Goal: Task Accomplishment & Management: Manage account settings

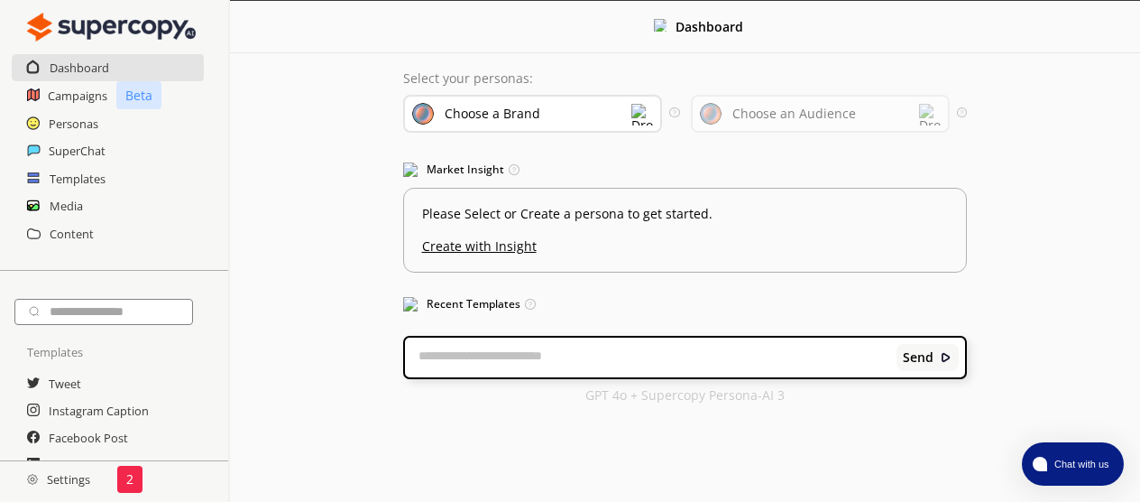
click at [115, 61] on div "Dashboard" at bounding box center [109, 67] width 194 height 27
click at [92, 67] on h2 "Dashboard" at bounding box center [80, 67] width 60 height 27
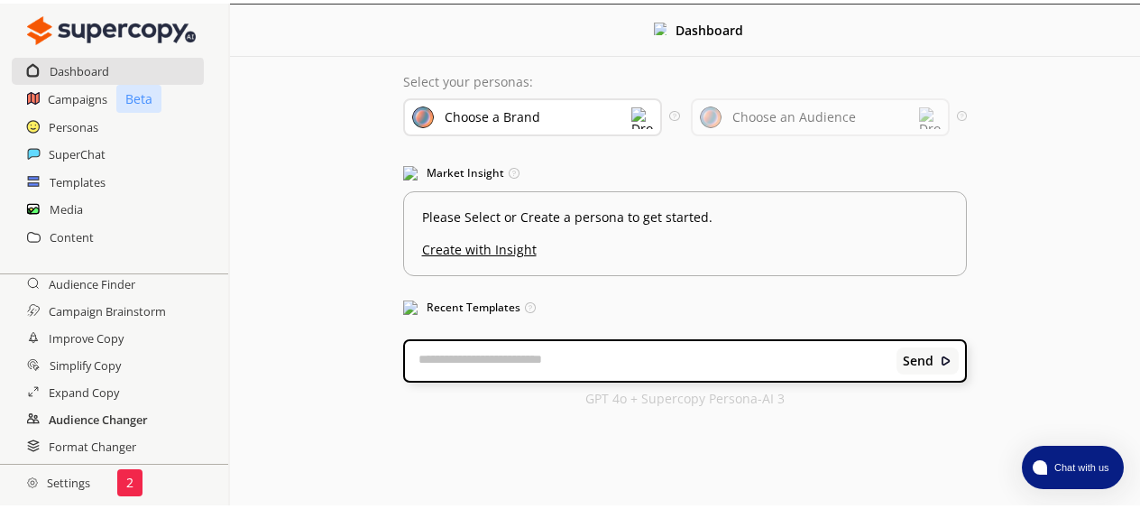
scroll to position [419, 0]
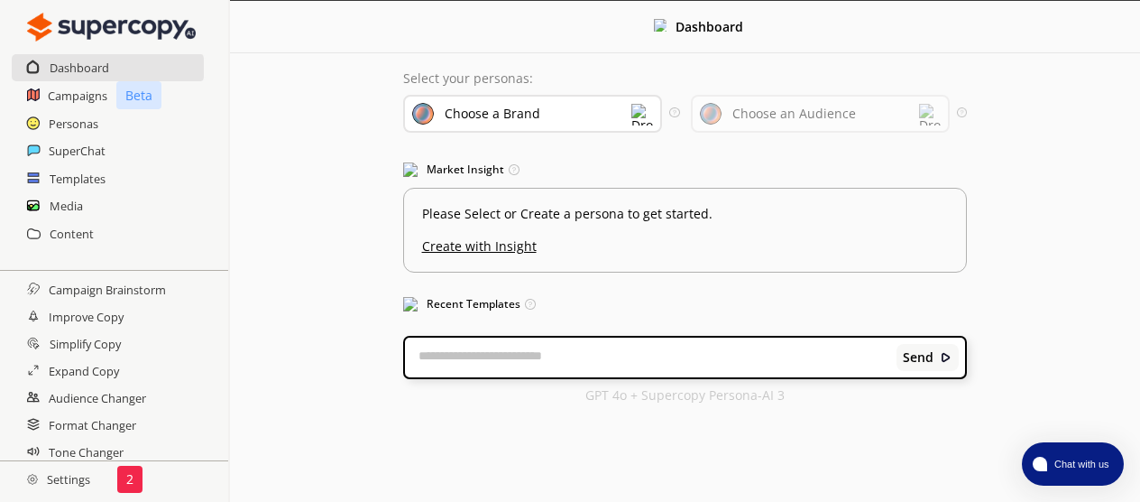
click at [72, 477] on h2 "Settings" at bounding box center [58, 479] width 117 height 36
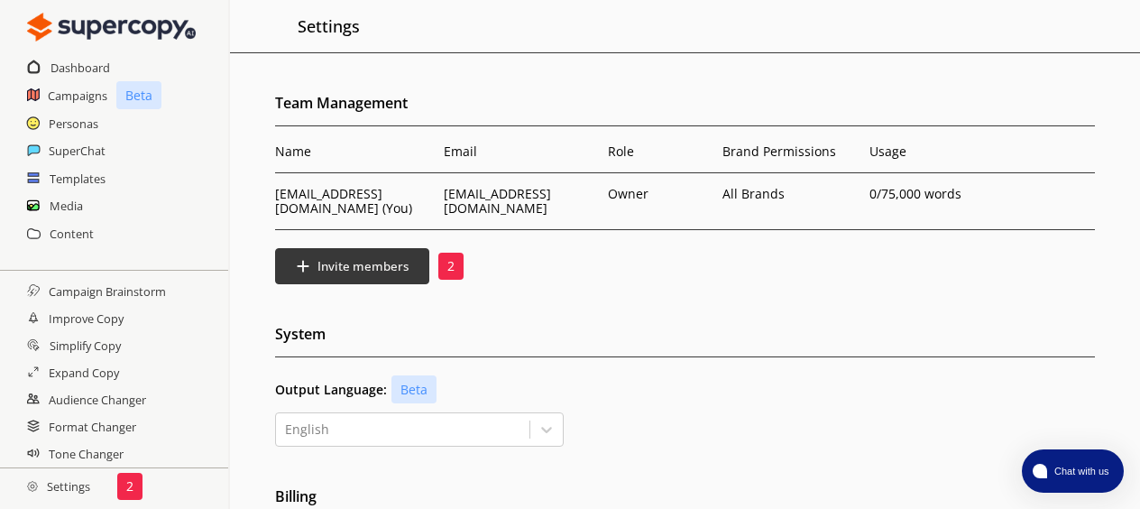
click at [112, 29] on img at bounding box center [111, 27] width 169 height 36
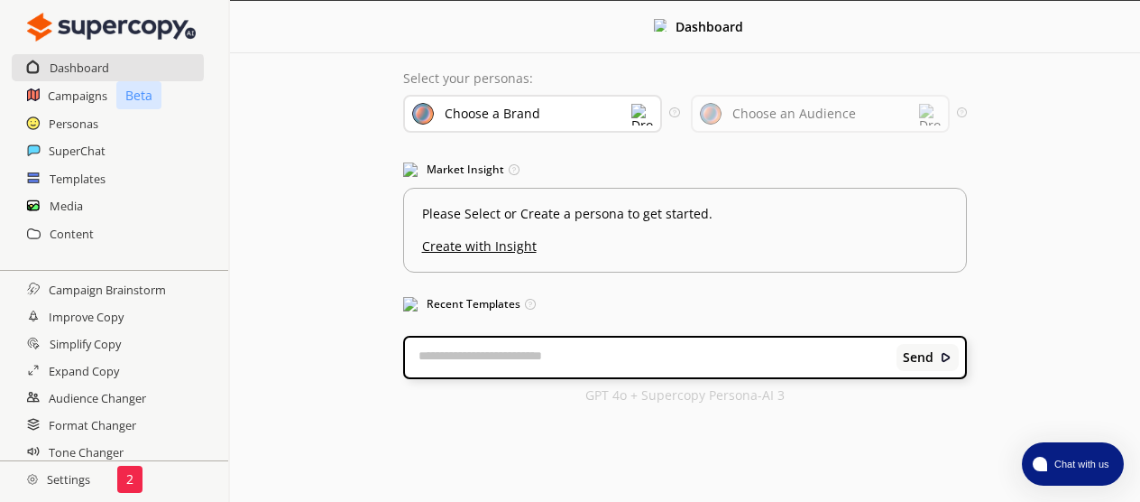
click at [86, 482] on h2 "Settings" at bounding box center [58, 479] width 117 height 36
